Goal: Task Accomplishment & Management: Use online tool/utility

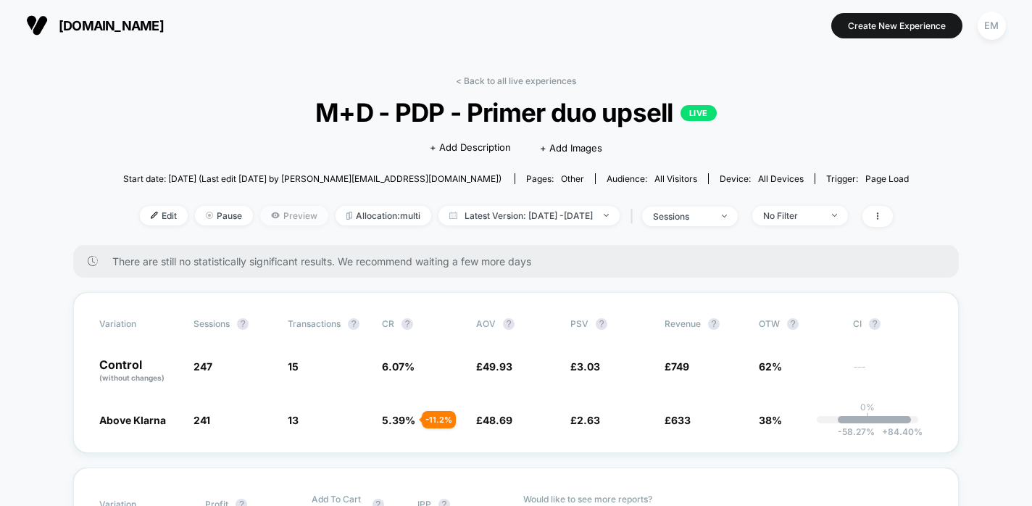
click at [260, 211] on span "Preview" at bounding box center [294, 216] width 68 height 20
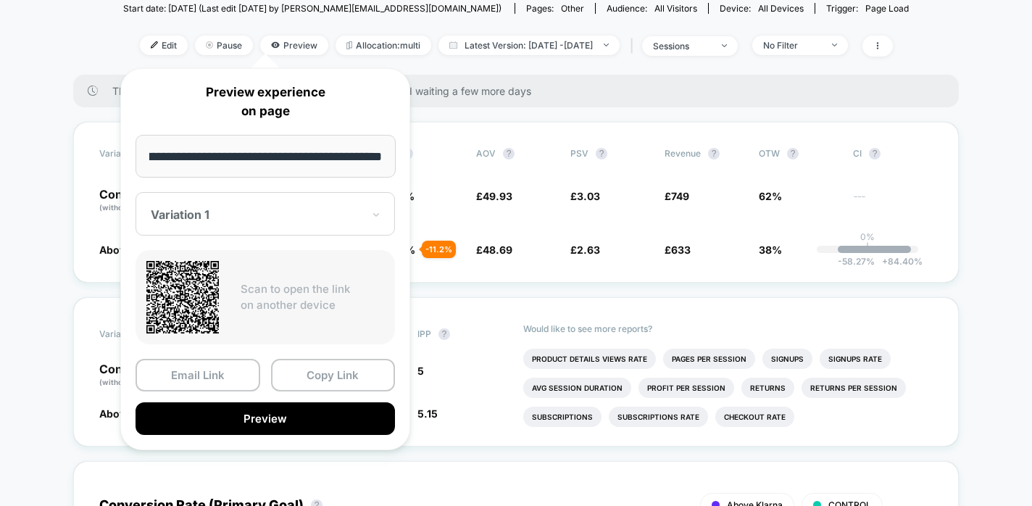
scroll to position [269, 0]
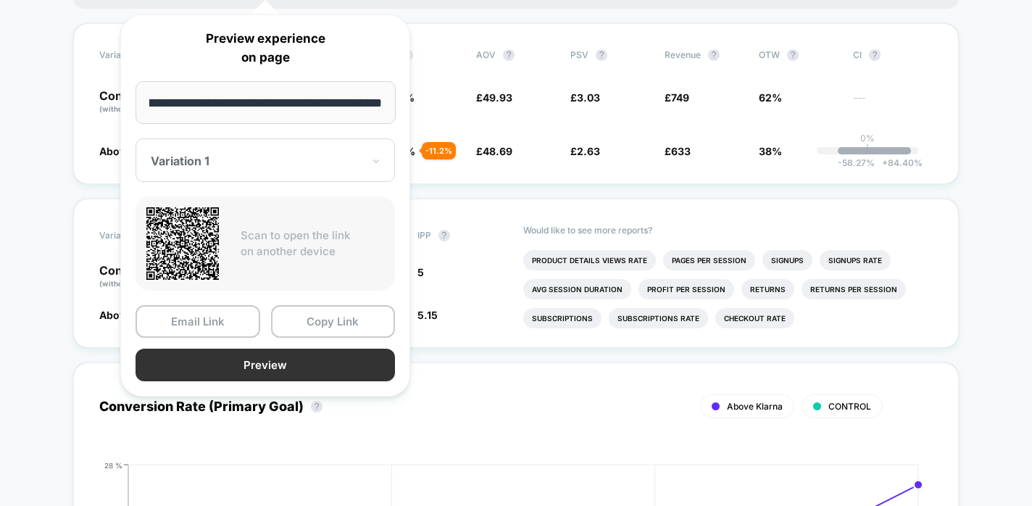
click at [337, 357] on button "Preview" at bounding box center [265, 365] width 259 height 33
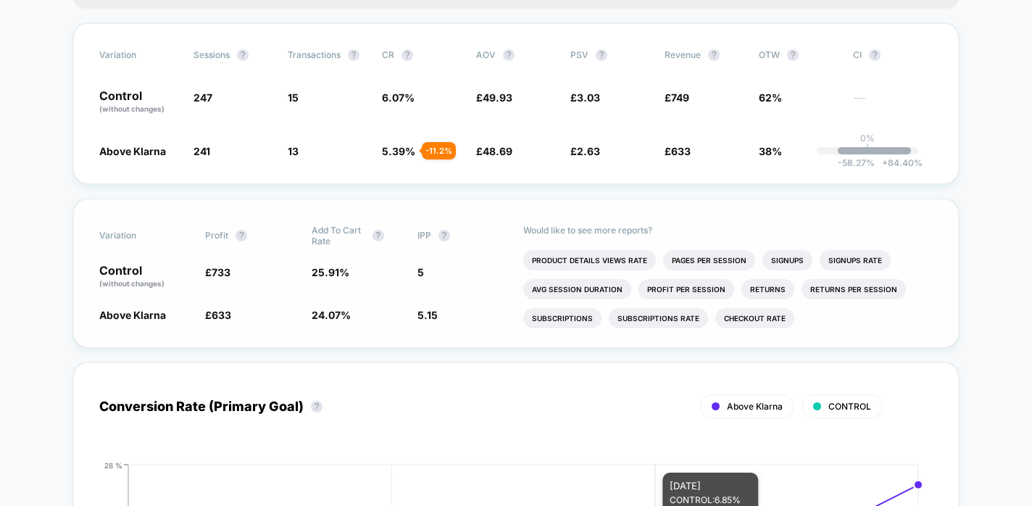
scroll to position [0, 0]
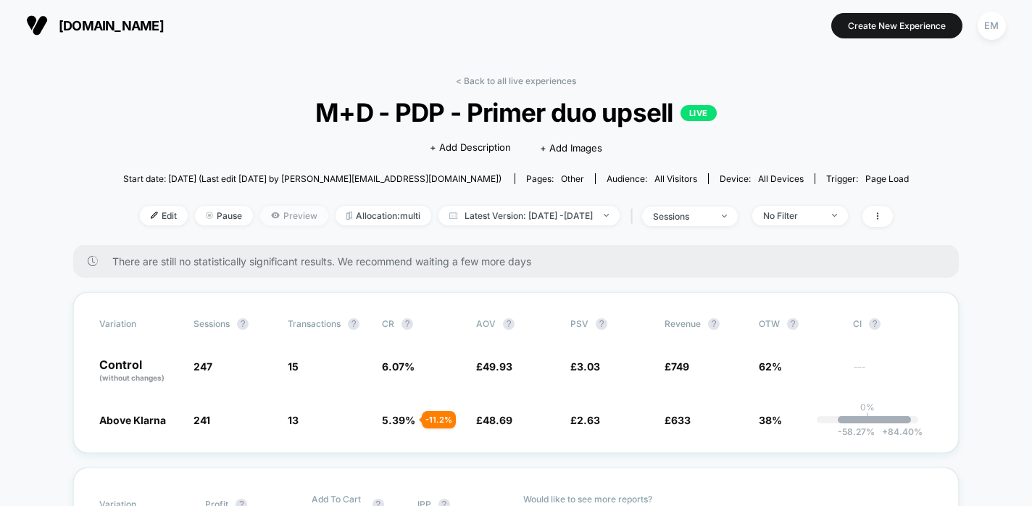
click at [266, 207] on span "Preview" at bounding box center [294, 216] width 68 height 20
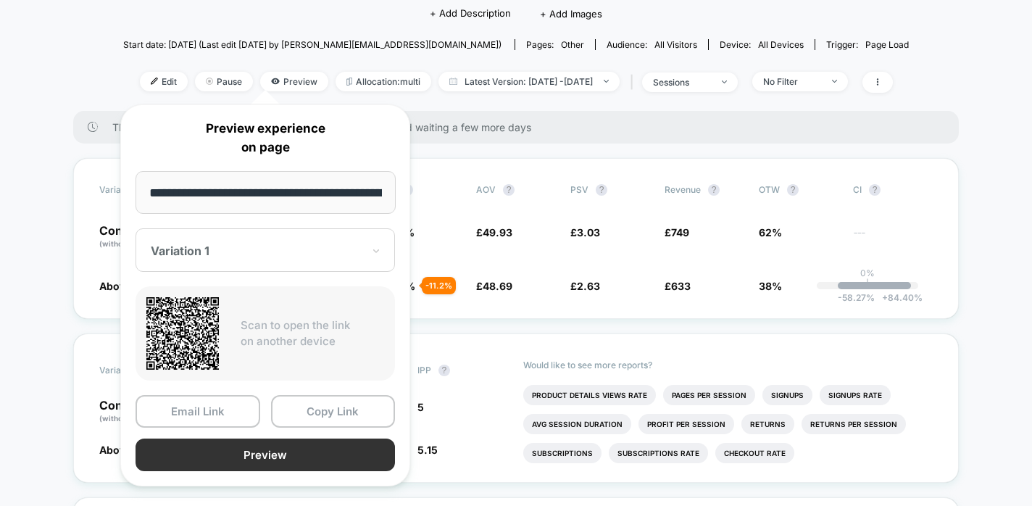
click at [325, 450] on button "Preview" at bounding box center [265, 454] width 259 height 33
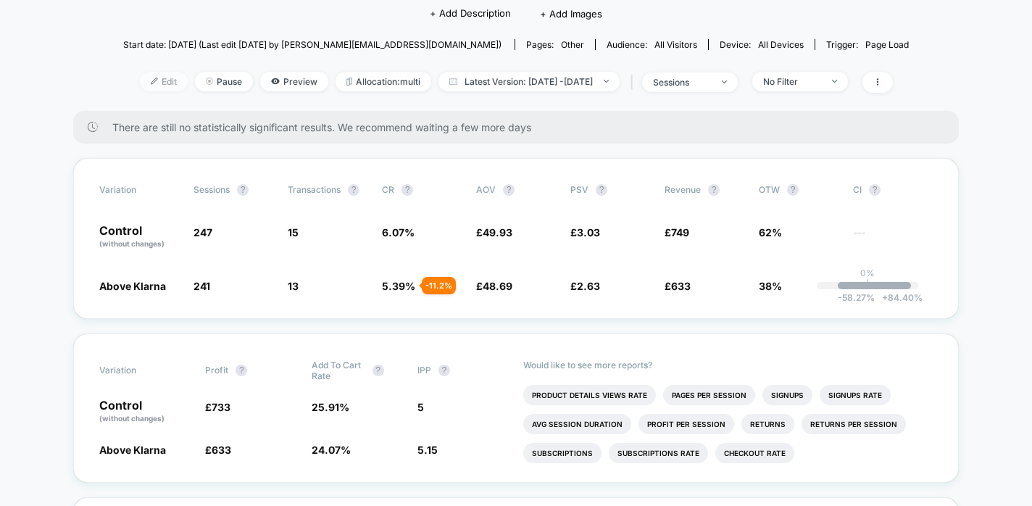
click at [151, 79] on img at bounding box center [154, 81] width 7 height 7
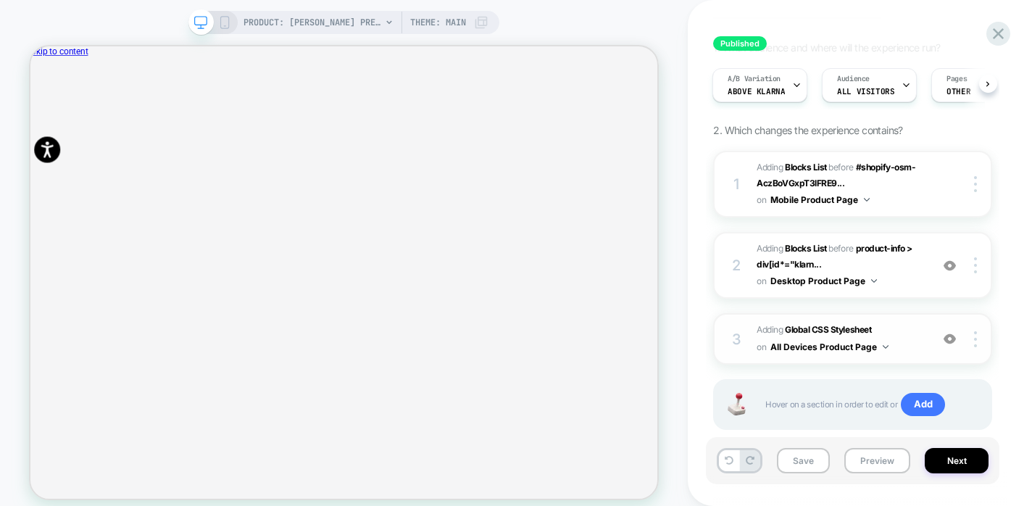
scroll to position [102, 0]
click at [994, 37] on icon at bounding box center [998, 33] width 11 height 11
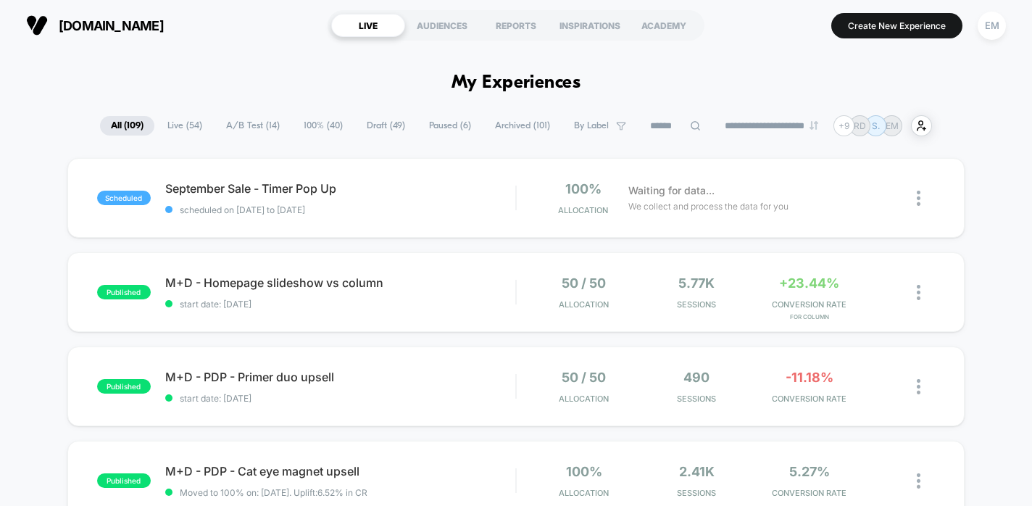
click at [310, 130] on span "100% ( 40 )" at bounding box center [323, 126] width 61 height 20
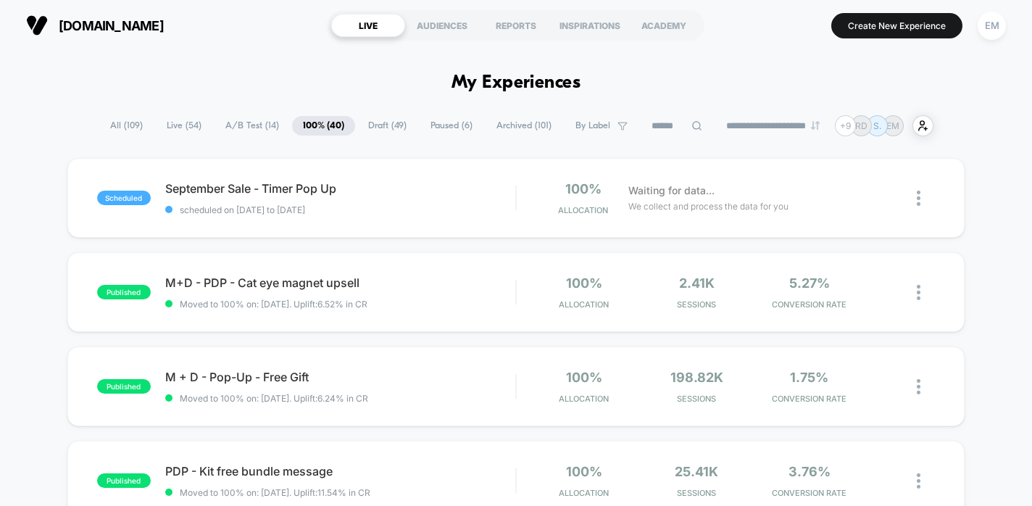
click at [128, 132] on span "All ( 109 )" at bounding box center [126, 126] width 54 height 20
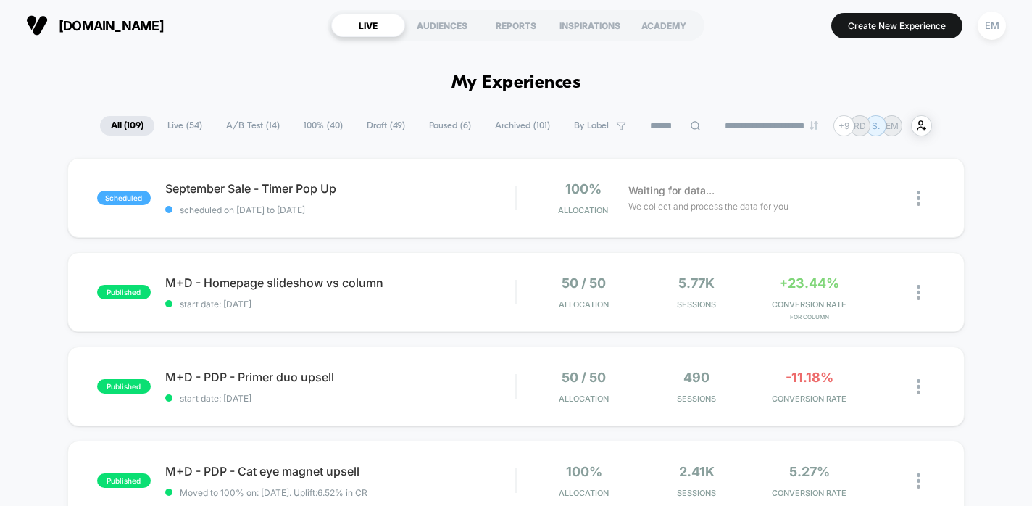
click at [188, 130] on span "Live ( 54 )" at bounding box center [185, 126] width 57 height 20
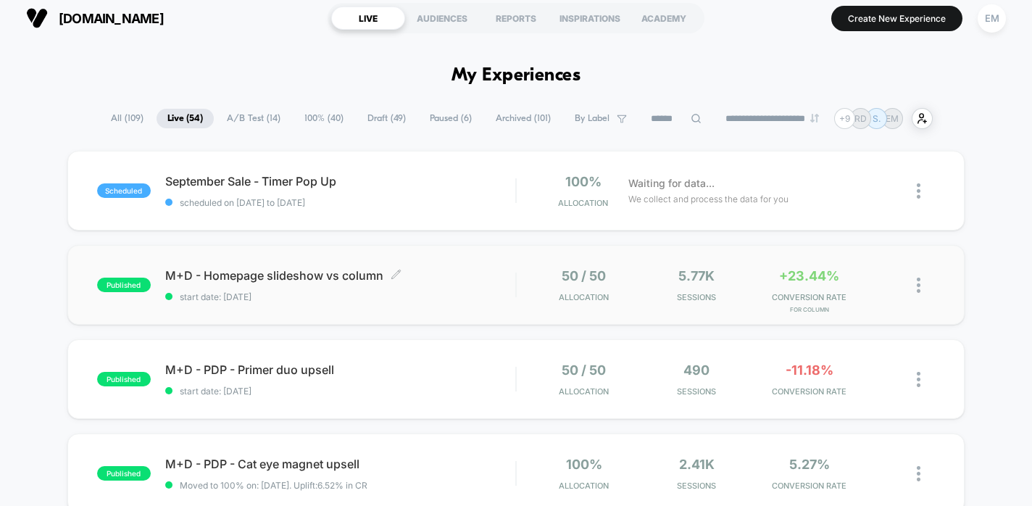
scroll to position [24, 0]
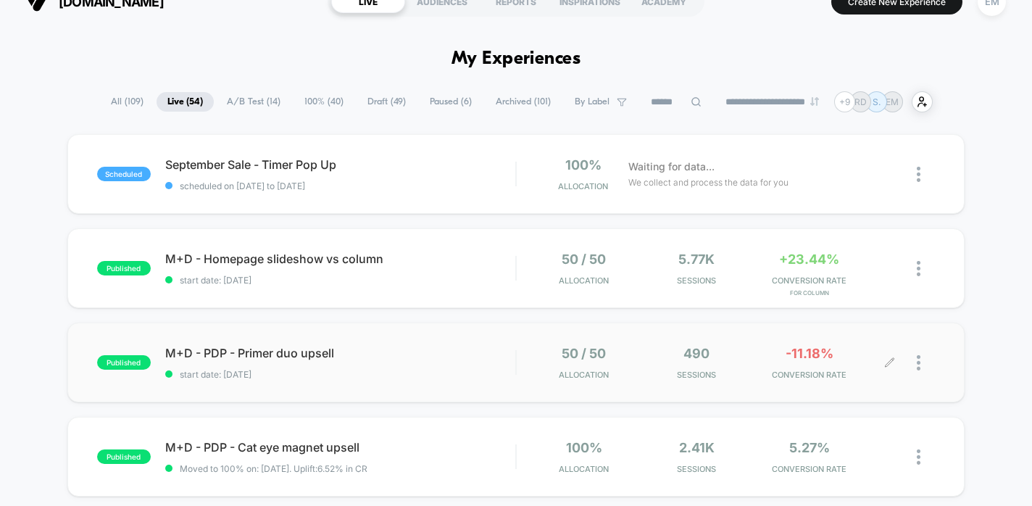
click at [915, 359] on div at bounding box center [912, 363] width 45 height 34
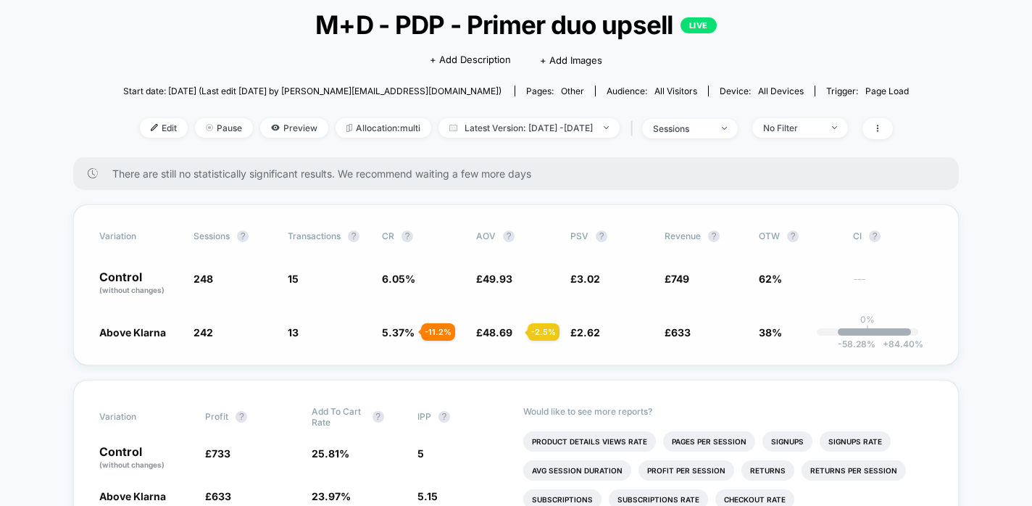
scroll to position [92, 0]
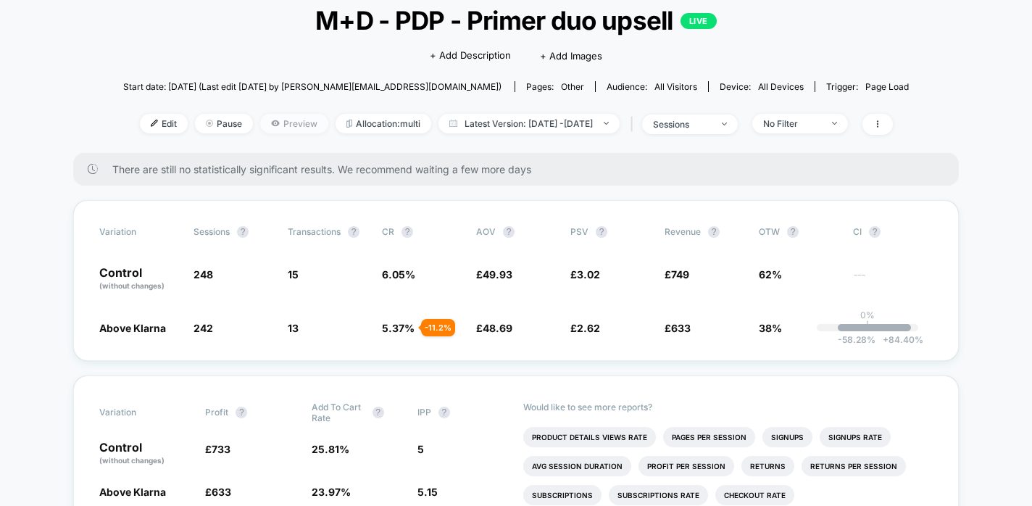
click at [265, 114] on span "Preview" at bounding box center [294, 124] width 68 height 20
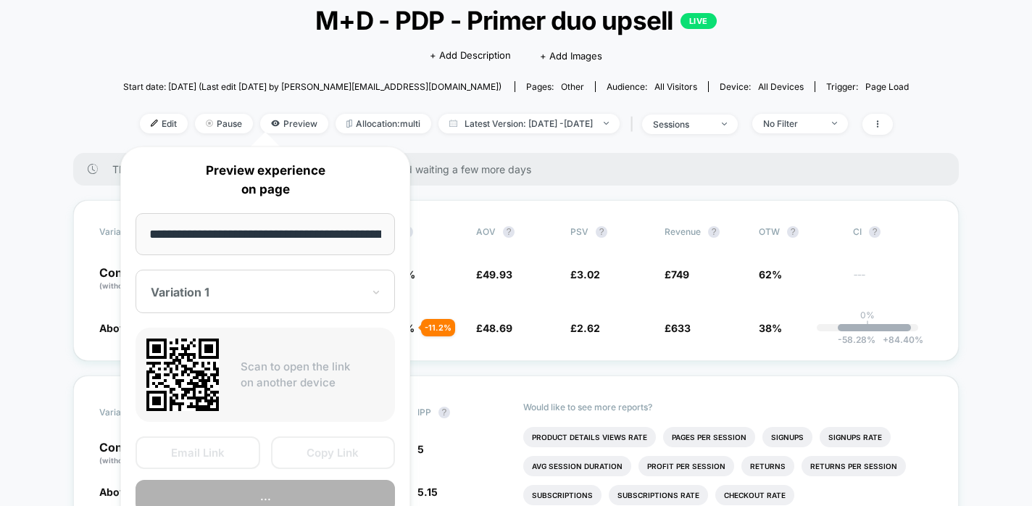
scroll to position [0, 90]
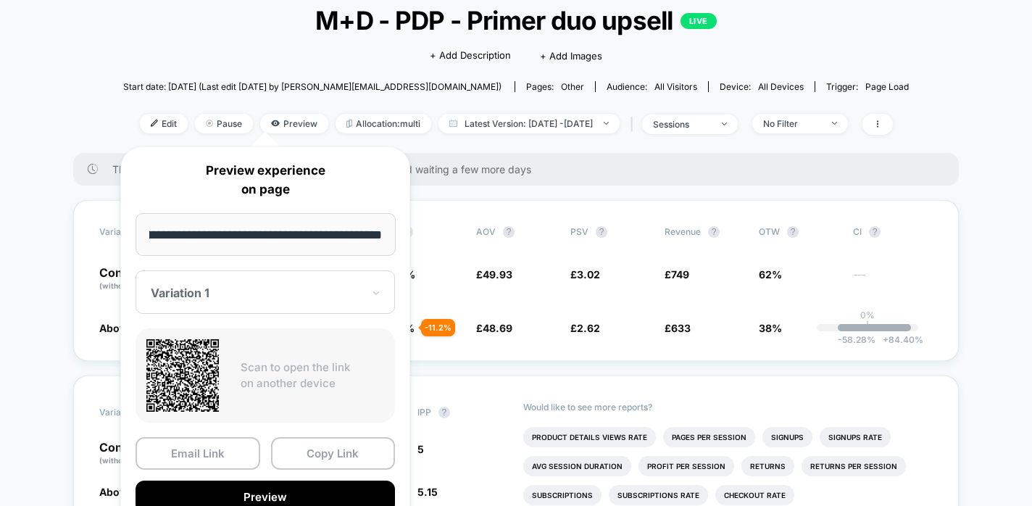
click at [288, 274] on div "Variation 1" at bounding box center [265, 291] width 259 height 43
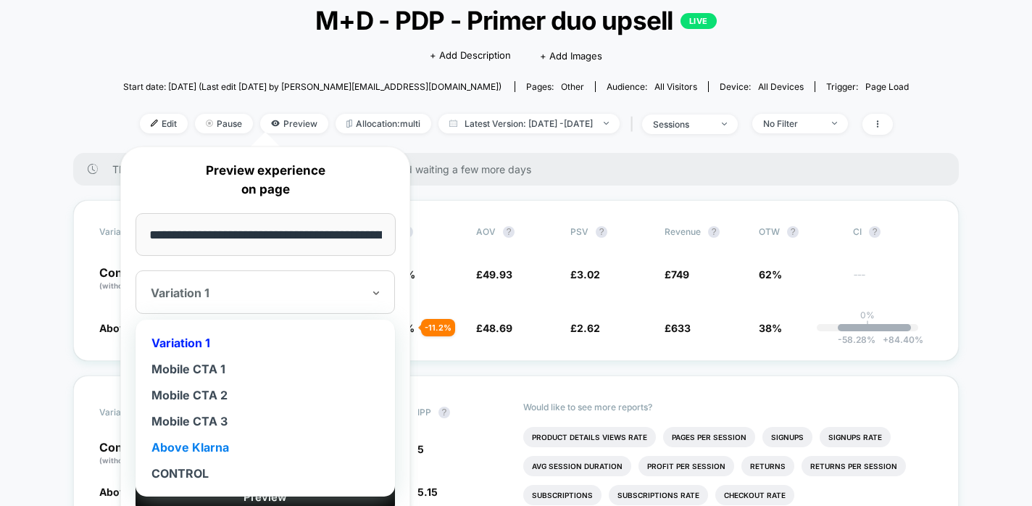
click at [221, 448] on div "Above Klarna" at bounding box center [265, 447] width 245 height 26
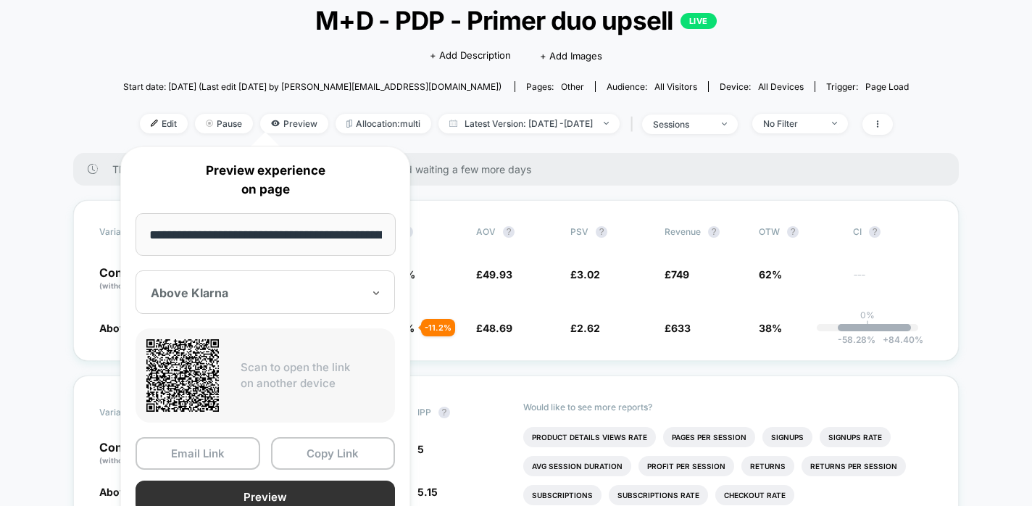
click at [275, 499] on button "Preview" at bounding box center [265, 496] width 259 height 33
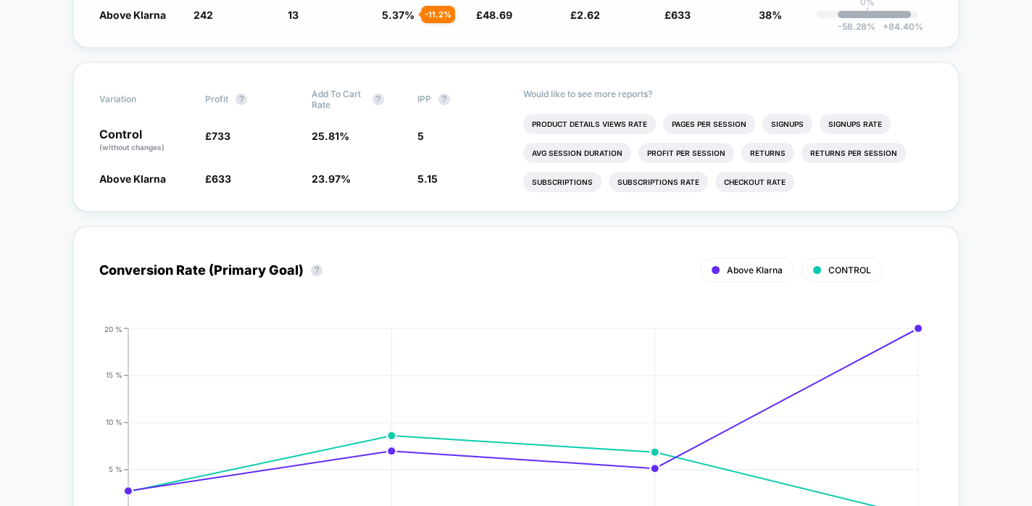
scroll to position [93, 0]
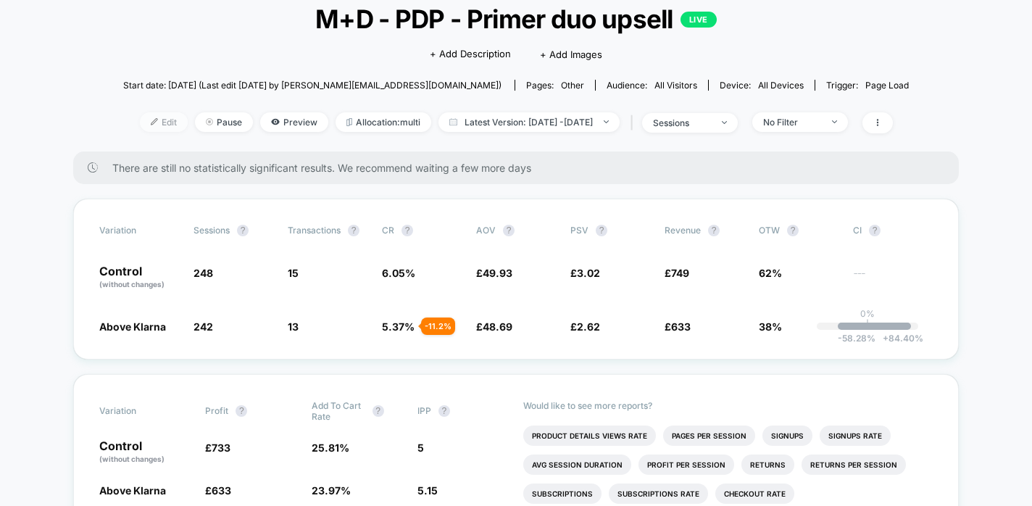
click at [143, 121] on span "Edit" at bounding box center [164, 122] width 48 height 20
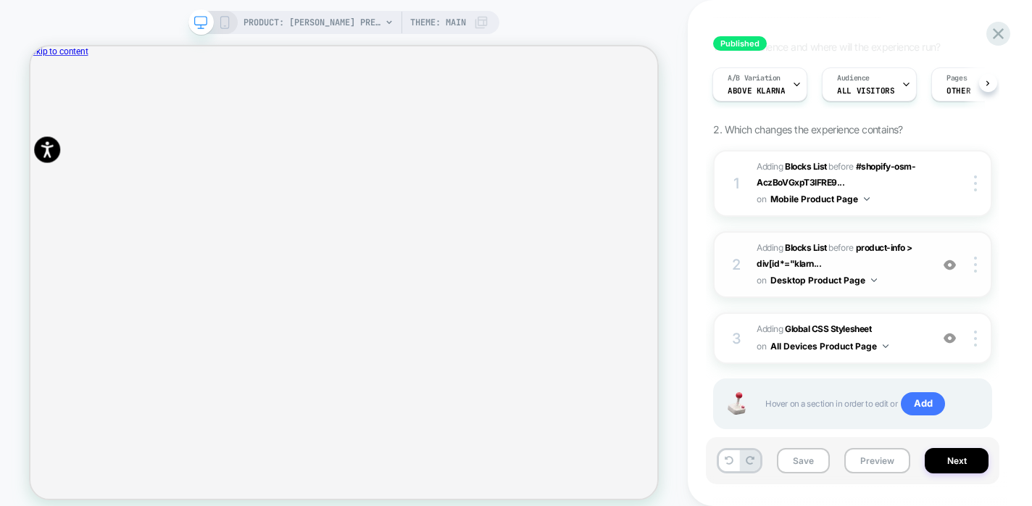
scroll to position [107, 0]
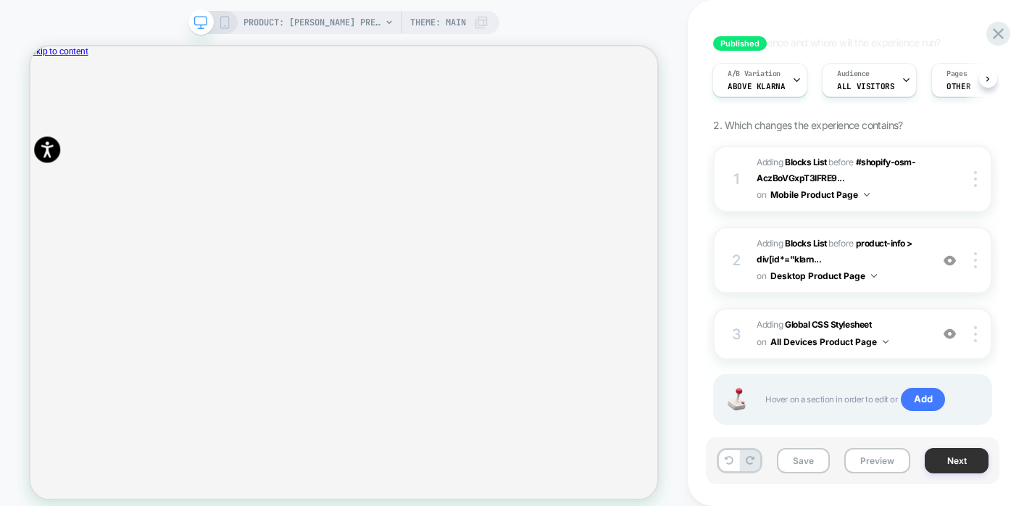
click at [967, 470] on button "Next" at bounding box center [957, 460] width 64 height 25
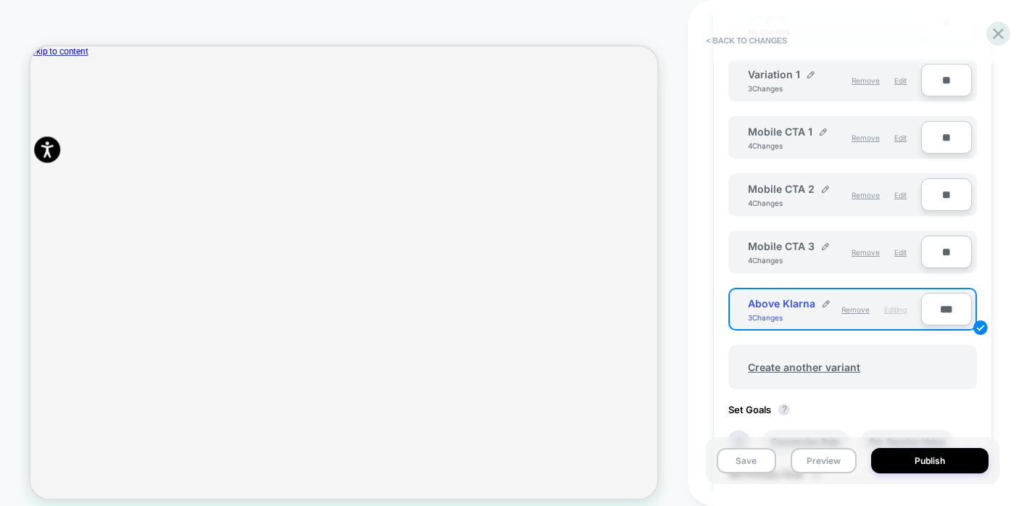
scroll to position [775, 0]
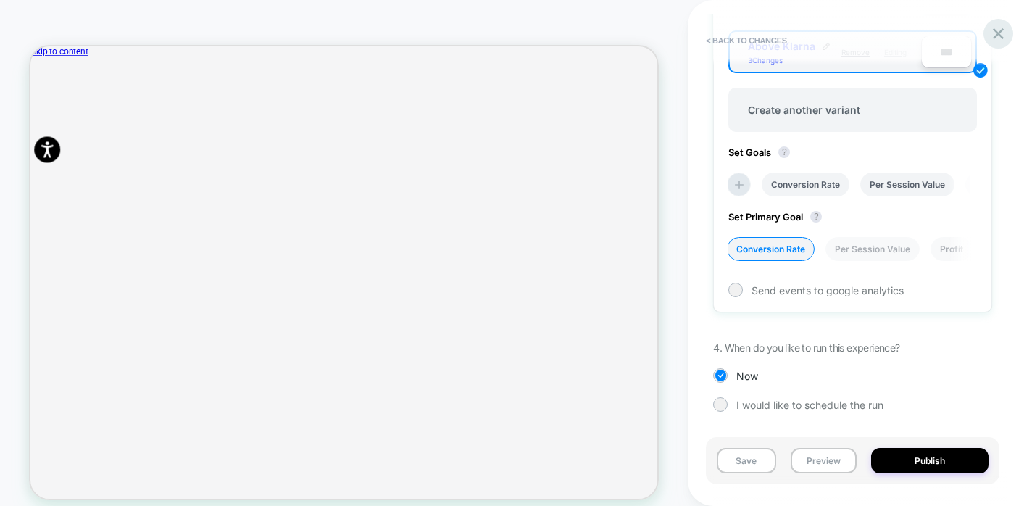
click at [988, 38] on icon at bounding box center [998, 34] width 20 height 20
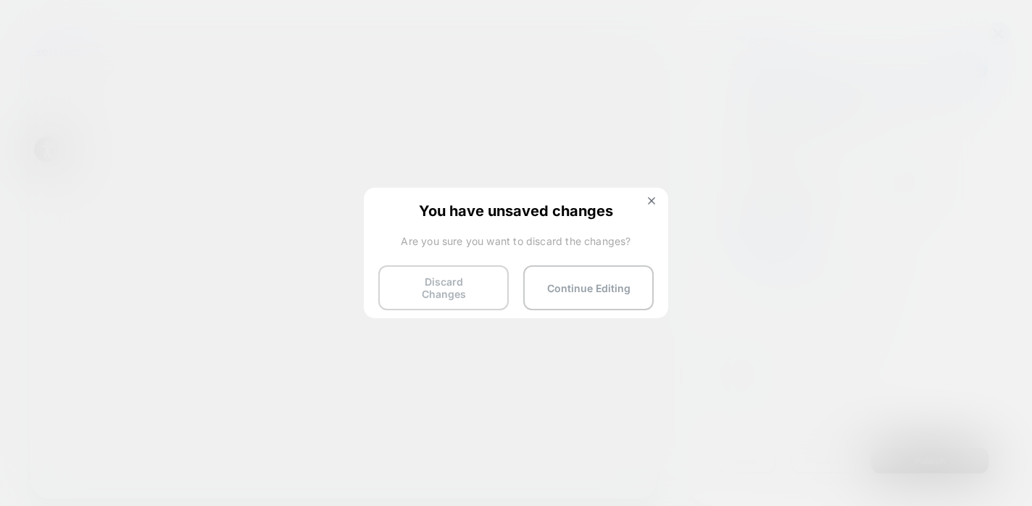
click at [446, 291] on button "Discard Changes" at bounding box center [443, 287] width 130 height 45
